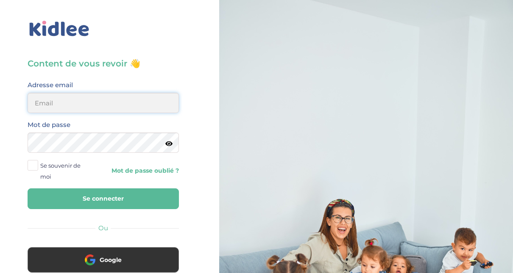
type input "adjoba.hoimian@gmail.com"
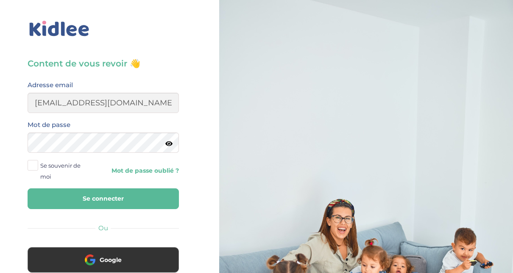
click at [92, 121] on div "Mot de passe" at bounding box center [103, 135] width 151 height 33
click at [97, 197] on button "Se connecter" at bounding box center [103, 199] width 151 height 21
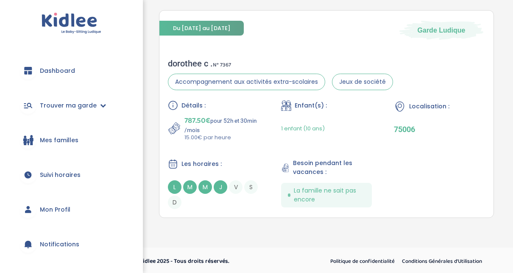
scroll to position [185, 0]
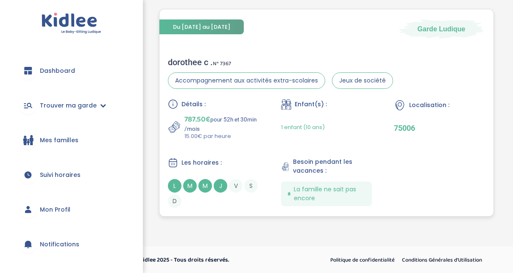
click at [179, 61] on div "dorothee c . N° 7367" at bounding box center [280, 62] width 225 height 10
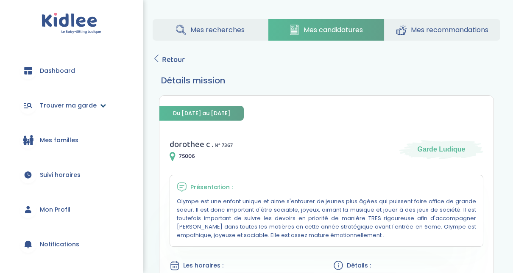
click at [61, 107] on span "Trouver ma garde" at bounding box center [68, 105] width 57 height 9
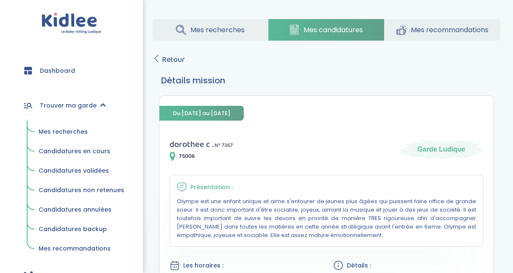
click at [63, 130] on span "Mes recherches" at bounding box center [63, 132] width 49 height 8
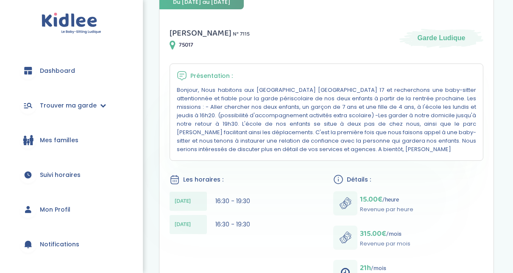
scroll to position [153, 0]
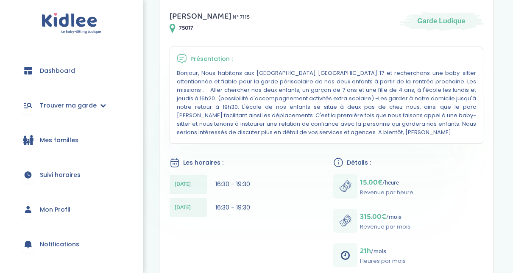
click at [302, 158] on div "Les horaires :" at bounding box center [244, 163] width 150 height 11
drag, startPoint x: 519, startPoint y: 89, endPoint x: 499, endPoint y: 44, distance: 49.5
click at [499, 44] on section "Besoin confirmé Un conseiller [PERSON_NAME] a confirmé le besoin de la famille …" at bounding box center [326, 228] width 347 height 571
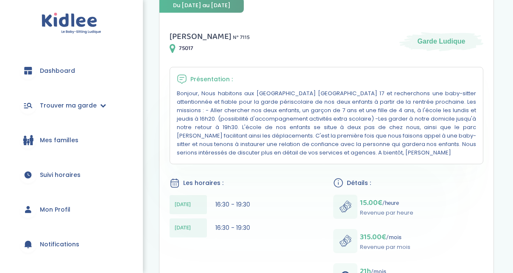
scroll to position [130, 0]
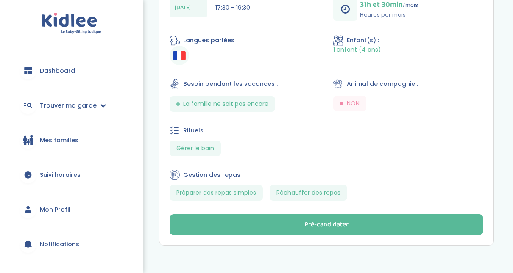
scroll to position [369, 0]
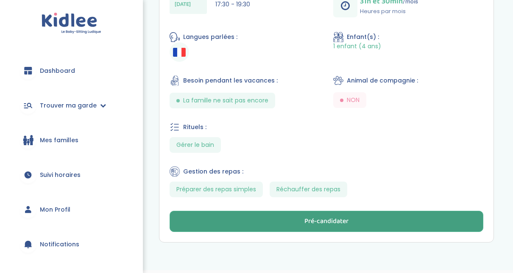
click at [428, 215] on button "Pré-candidater" at bounding box center [325, 221] width 313 height 21
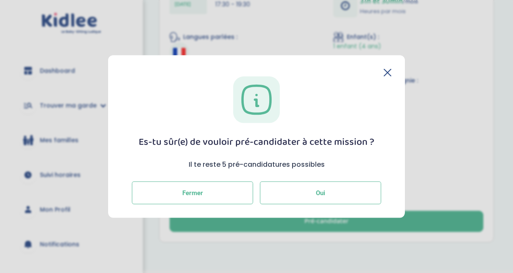
click at [367, 197] on button "Oui" at bounding box center [320, 193] width 121 height 23
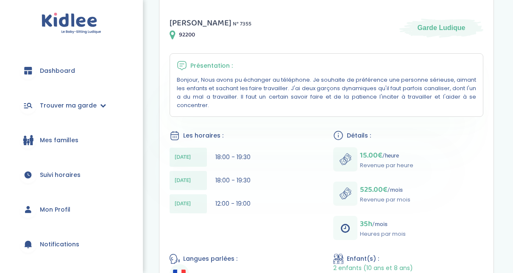
scroll to position [147, 0]
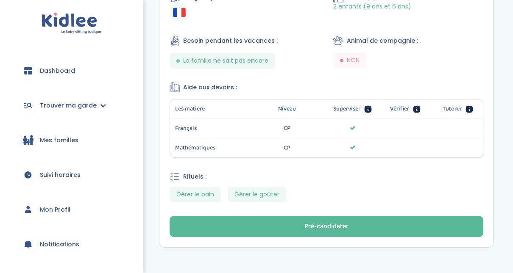
scroll to position [419, 0]
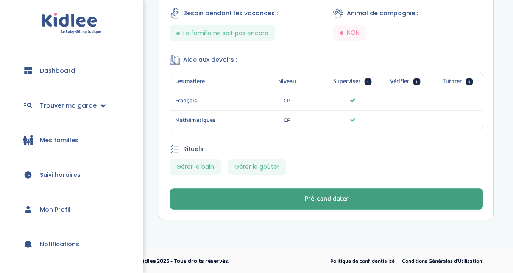
click at [435, 199] on button "Pré-candidater" at bounding box center [325, 199] width 313 height 21
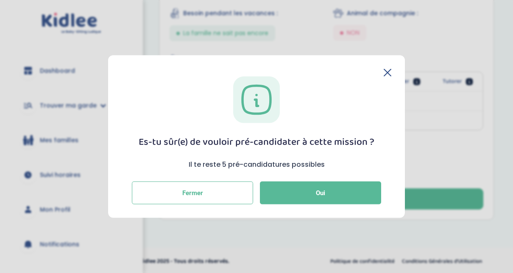
click at [388, 72] on icon at bounding box center [387, 73] width 8 height 8
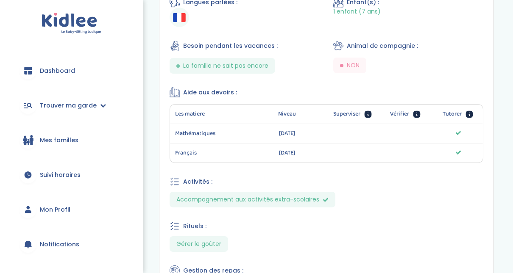
scroll to position [499, 0]
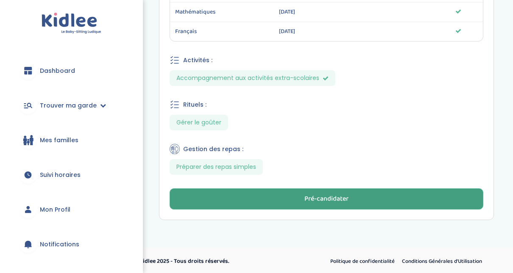
click at [399, 200] on button "Pré-candidater" at bounding box center [325, 199] width 313 height 21
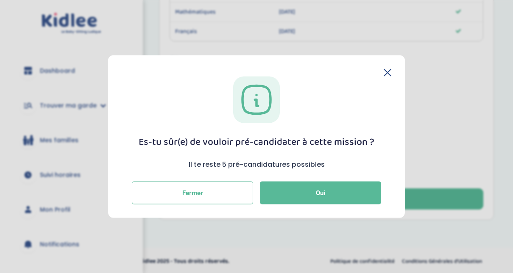
click at [387, 78] on div "Es-tu sûr(e) de vouloir pré-candidater à cette mission ? Il te reste 5 pré-cand…" at bounding box center [256, 140] width 269 height 128
click at [384, 71] on icon at bounding box center [387, 73] width 8 height 8
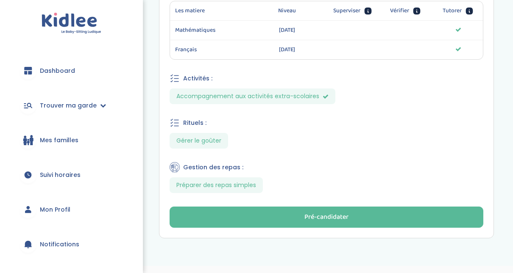
scroll to position [491, 0]
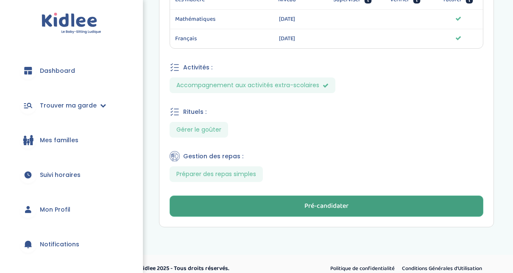
click at [426, 200] on button "Pré-candidater" at bounding box center [325, 206] width 313 height 21
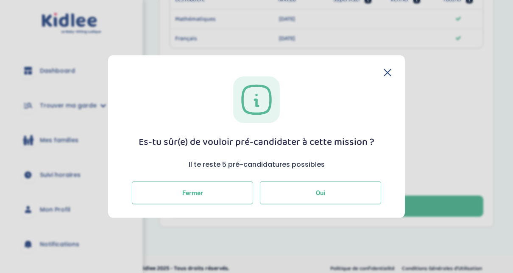
click at [344, 186] on button "Oui" at bounding box center [320, 193] width 121 height 23
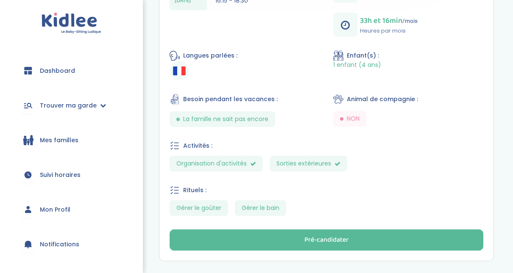
scroll to position [335, 0]
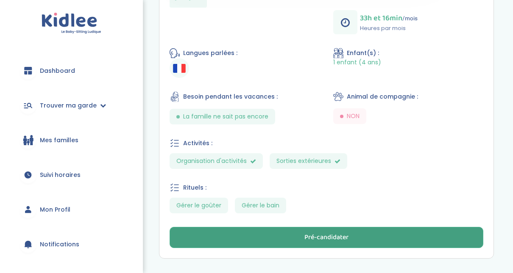
click at [388, 238] on button "Pré-candidater" at bounding box center [325, 237] width 313 height 21
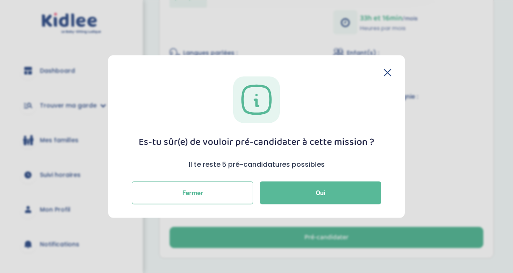
click at [386, 76] on div "Es-tu sûr(e) de vouloir pré-candidater à cette mission ? Il te reste 5 pré-cand…" at bounding box center [256, 140] width 269 height 128
click at [388, 73] on icon at bounding box center [387, 72] width 7 height 7
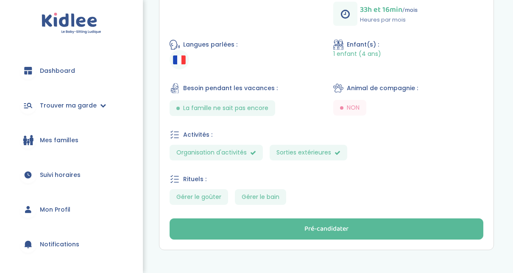
scroll to position [344, 0]
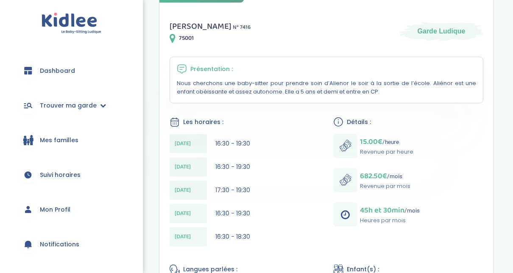
scroll to position [145, 0]
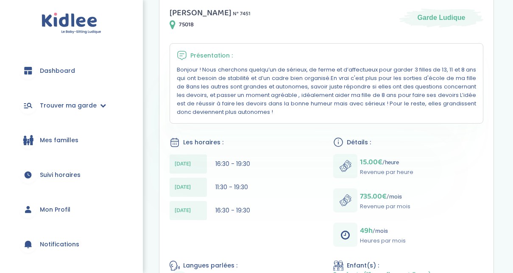
scroll to position [155, 0]
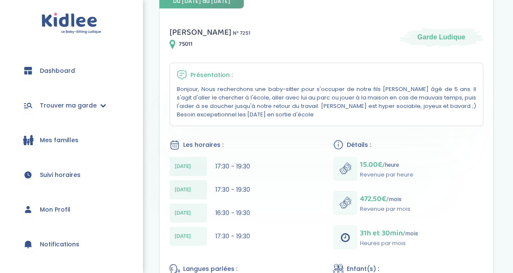
scroll to position [137, 0]
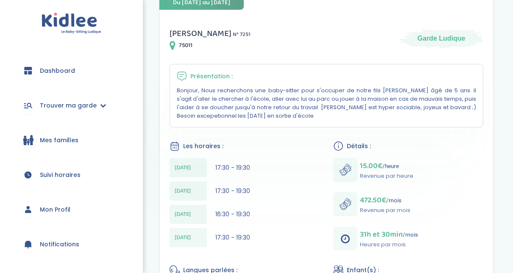
scroll to position [135, 0]
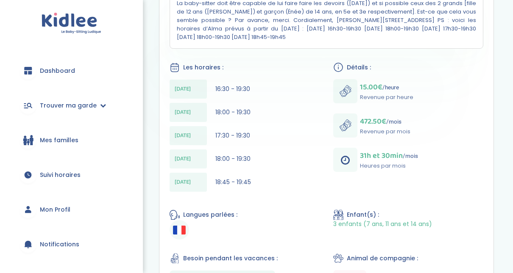
scroll to position [221, 0]
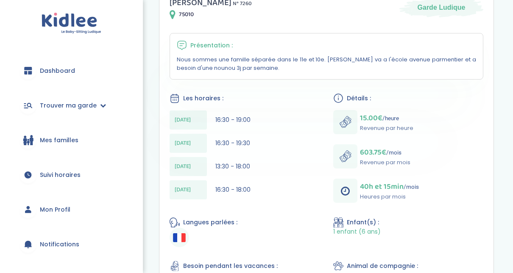
click at [492, 49] on div "Victor C . N° 7260 75010 Garde Ludique Présentation : Nous sommes une famille s…" at bounding box center [326, 207] width 334 height 442
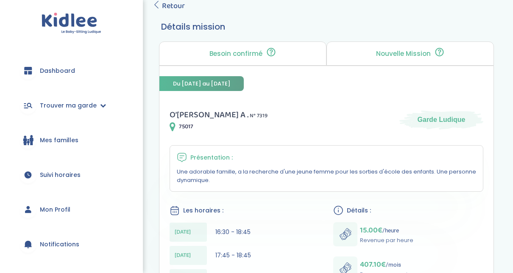
scroll to position [47, 0]
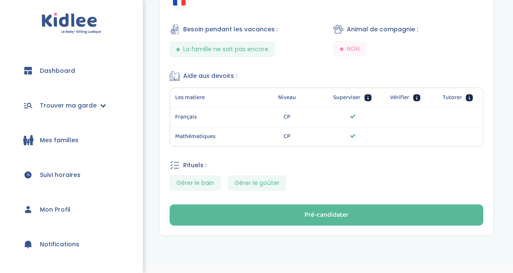
scroll to position [404, 0]
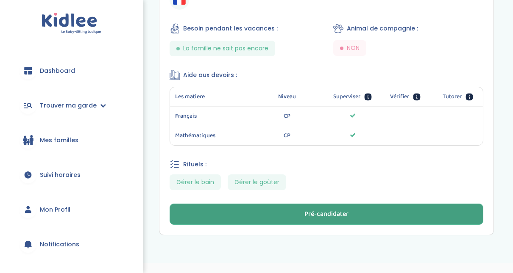
click at [436, 215] on button "Pré-candidater" at bounding box center [325, 214] width 313 height 21
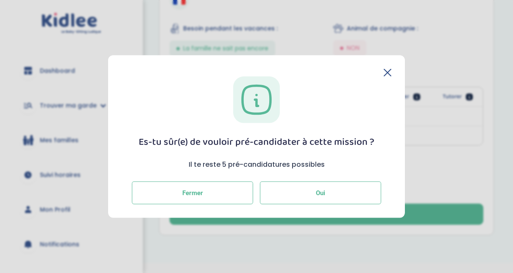
click at [351, 190] on button "Oui" at bounding box center [320, 193] width 121 height 23
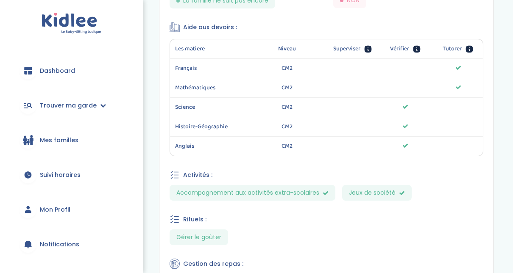
scroll to position [571, 0]
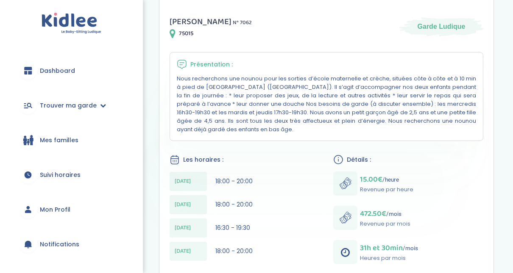
click at [512, 97] on div "Mes recherches Mes candidatures Mes recommandations Retour Détails mission Beso…" at bounding box center [326, 181] width 373 height 630
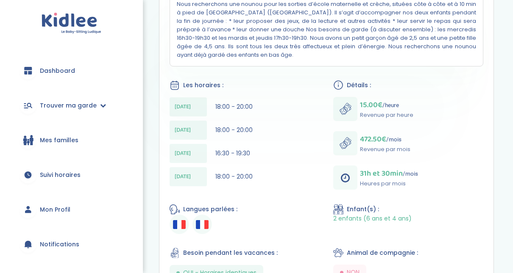
scroll to position [220, 0]
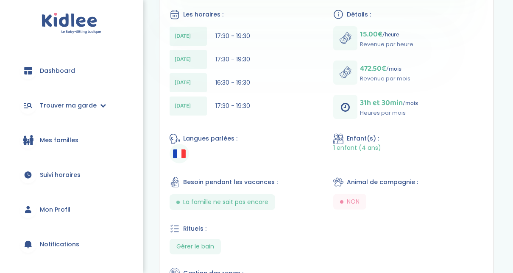
scroll to position [311, 0]
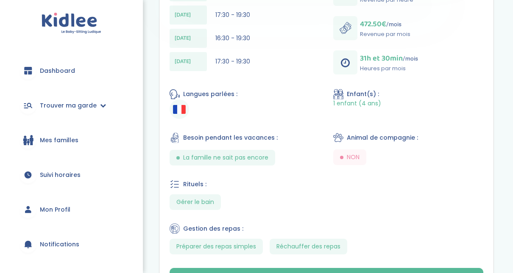
drag, startPoint x: 511, startPoint y: 161, endPoint x: 516, endPoint y: 219, distance: 57.8
click at [512, 219] on html "trouver ma garde Dashboard Mon profil Mes famille Mes documents Dashboard Trouv…" at bounding box center [256, 22] width 513 height 666
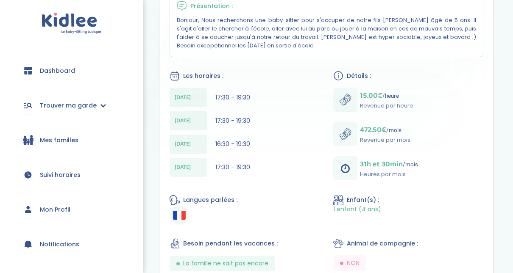
scroll to position [205, 0]
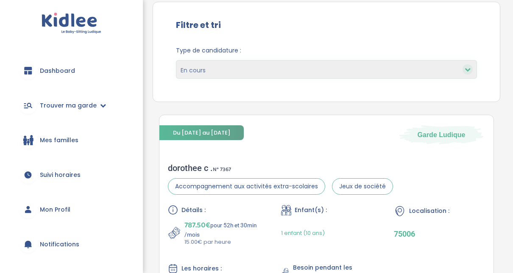
scroll to position [62, 0]
